Goal: Transaction & Acquisition: Purchase product/service

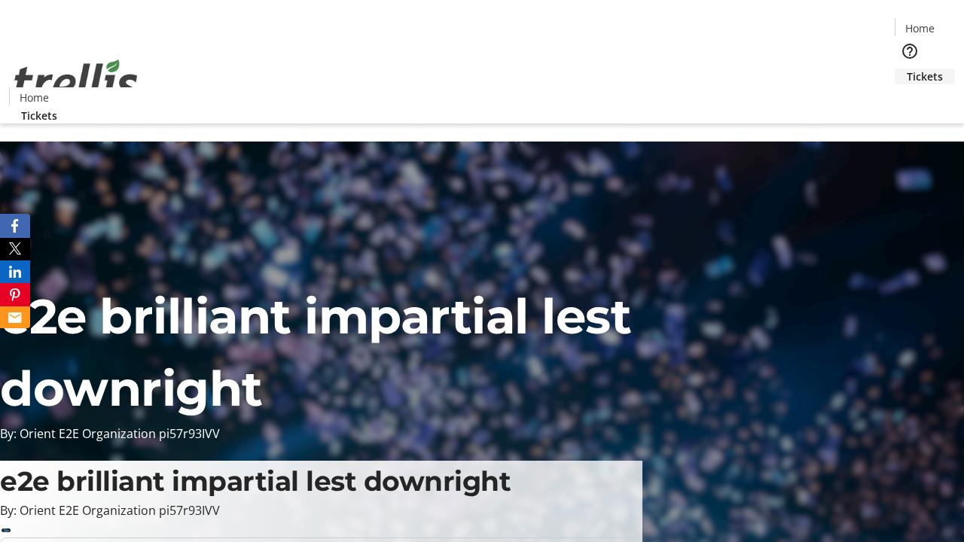
click at [907, 69] on span "Tickets" at bounding box center [925, 77] width 36 height 16
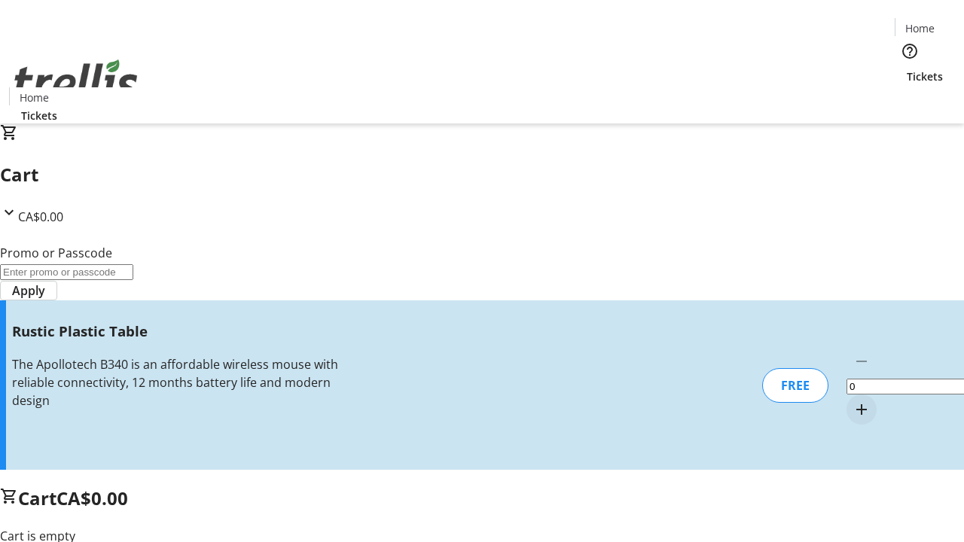
click at [852, 401] on mat-icon "Increment by one" at bounding box center [861, 410] width 18 height 18
type input "1"
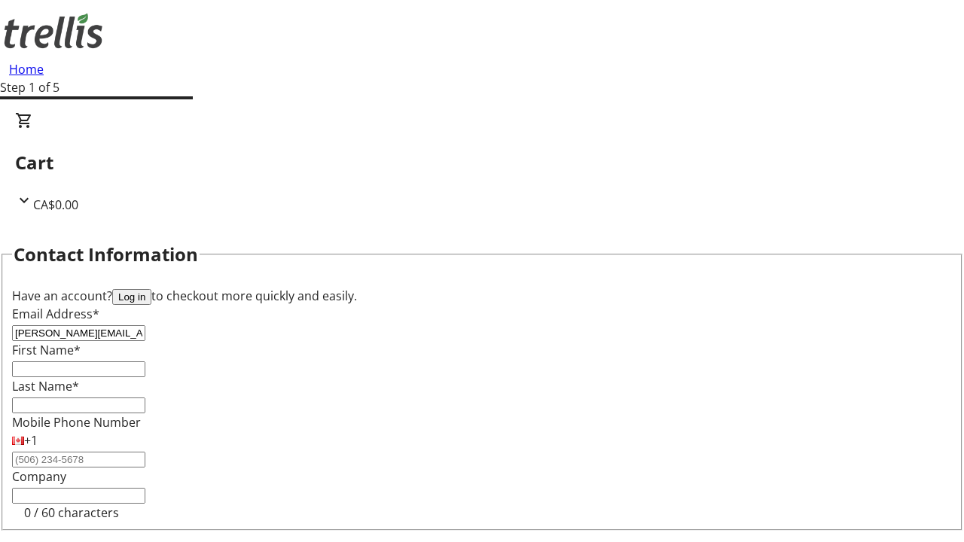
type input "[PERSON_NAME][EMAIL_ADDRESS][DOMAIN_NAME]"
type input "[PERSON_NAME]"
type input "Towne"
